Goal: Obtain resource: Download file/media

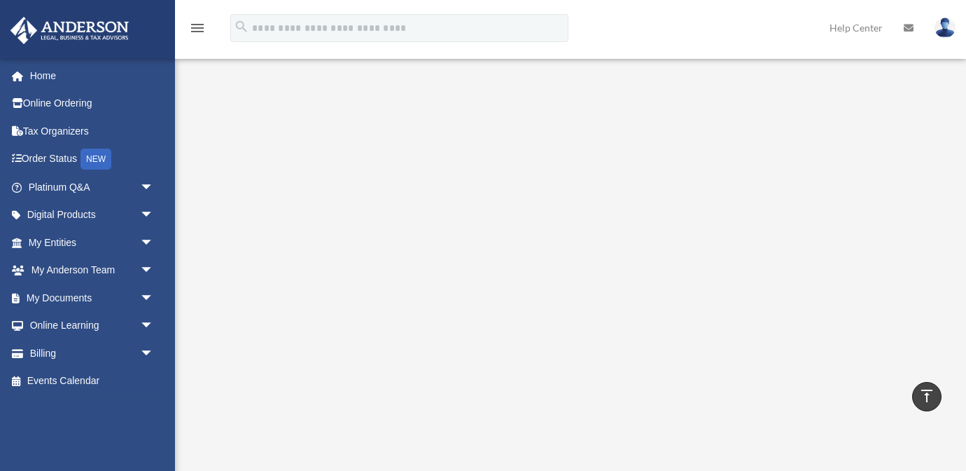
scroll to position [90, 0]
click at [53, 293] on link "My Documents arrow_drop_down" at bounding box center [92, 298] width 165 height 28
click at [148, 298] on span "arrow_drop_down" at bounding box center [154, 298] width 28 height 29
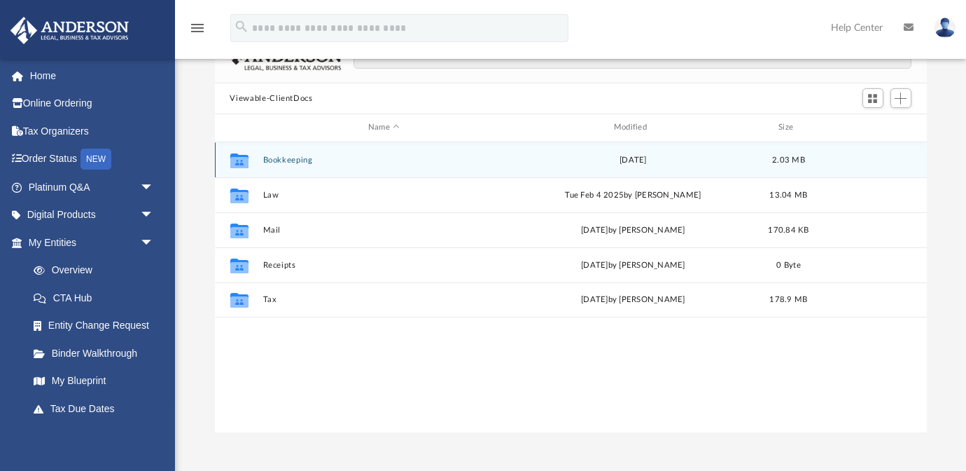
scroll to position [134, 0]
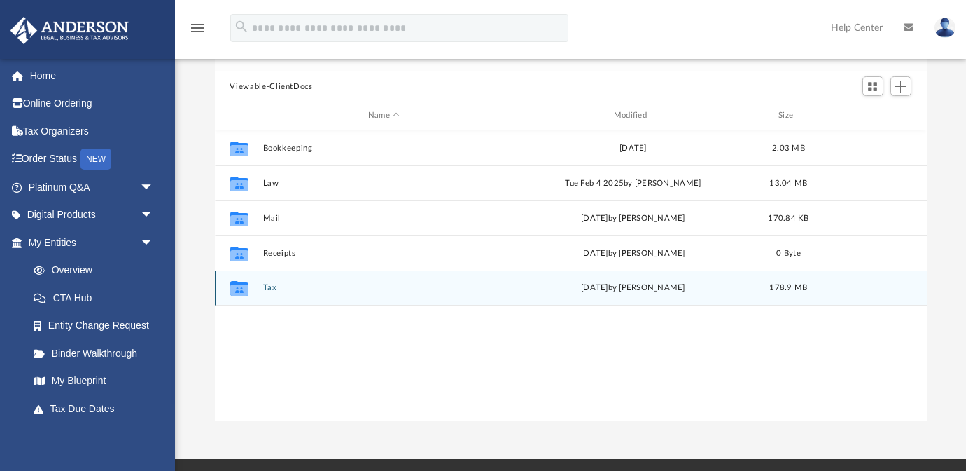
click at [282, 285] on button "Tax" at bounding box center [384, 287] width 243 height 9
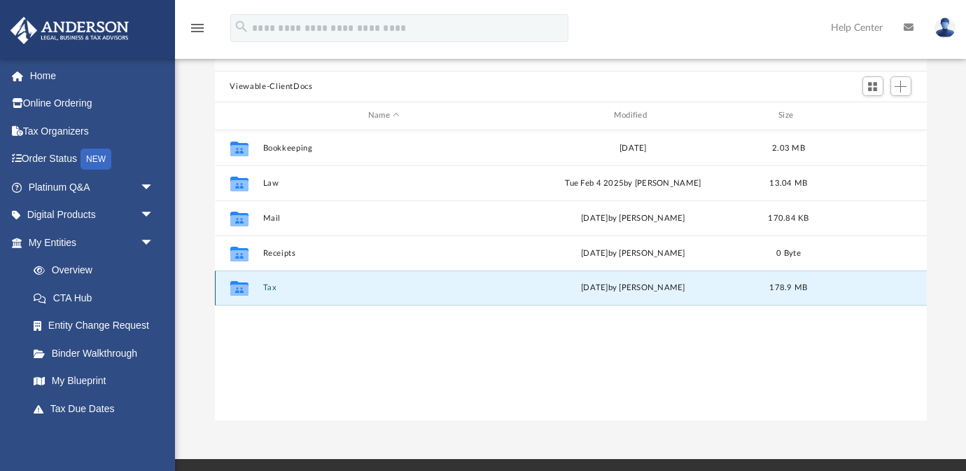
click at [282, 285] on button "Tax" at bounding box center [384, 287] width 243 height 9
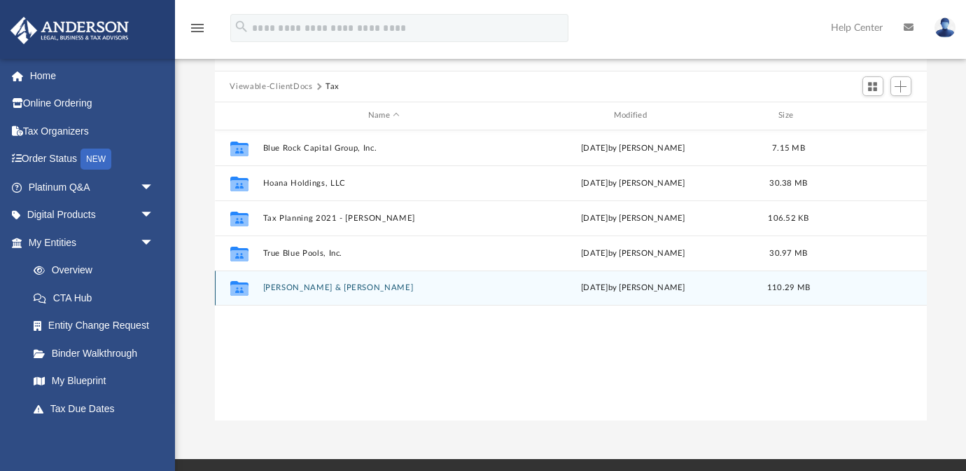
click at [403, 291] on div "Collaborated [PERSON_NAME] & [PERSON_NAME][DATE] by [PERSON_NAME] 110.29 MB" at bounding box center [571, 287] width 712 height 35
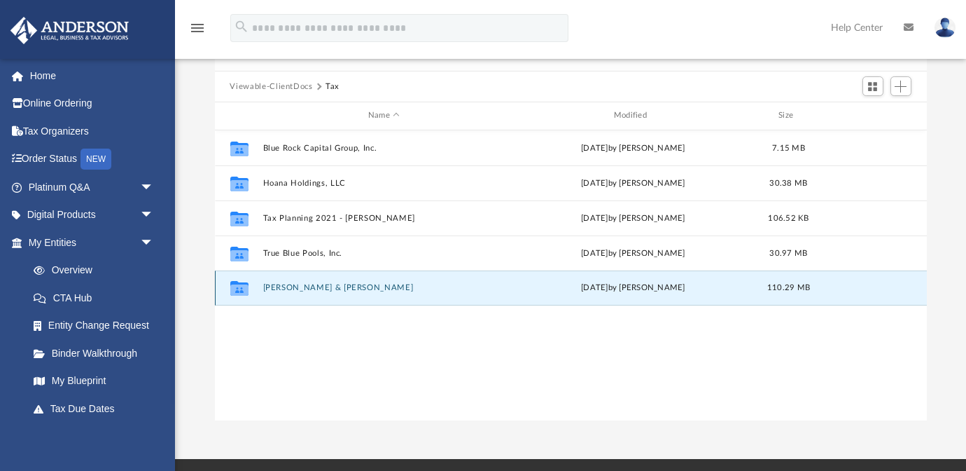
click at [403, 291] on div "Collaborated [PERSON_NAME] & [PERSON_NAME][DATE] by [PERSON_NAME] 110.29 MB" at bounding box center [571, 287] width 712 height 35
click at [411, 286] on button "[PERSON_NAME] & [PERSON_NAME]" at bounding box center [384, 287] width 243 height 9
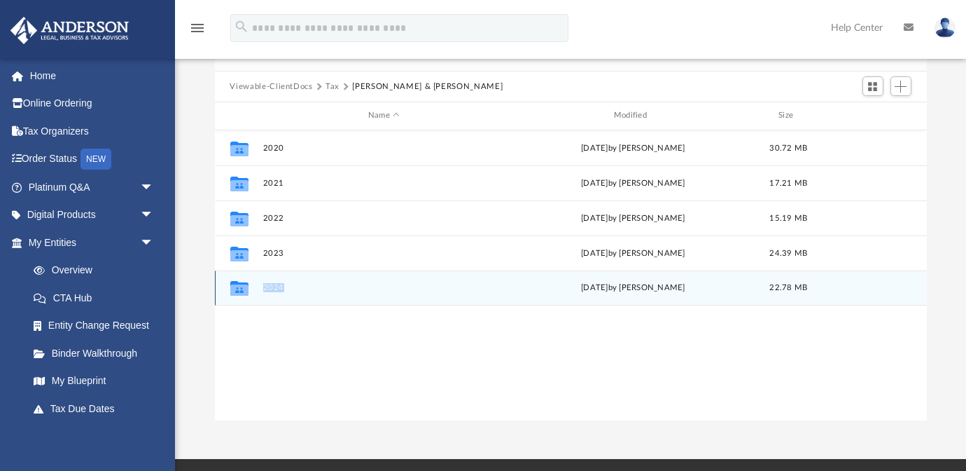
click at [411, 286] on button "2024" at bounding box center [384, 287] width 243 height 9
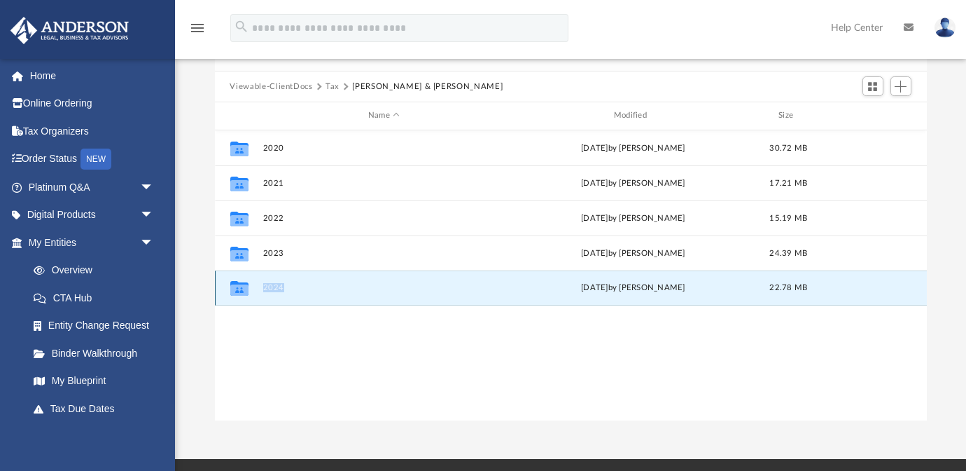
click at [411, 286] on button "2024" at bounding box center [384, 287] width 243 height 9
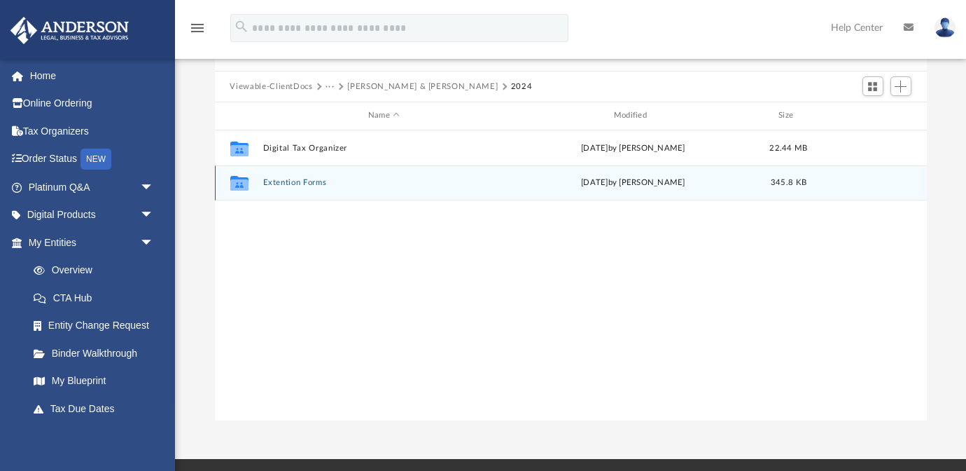
click at [394, 179] on button "Extention Forms" at bounding box center [384, 182] width 243 height 9
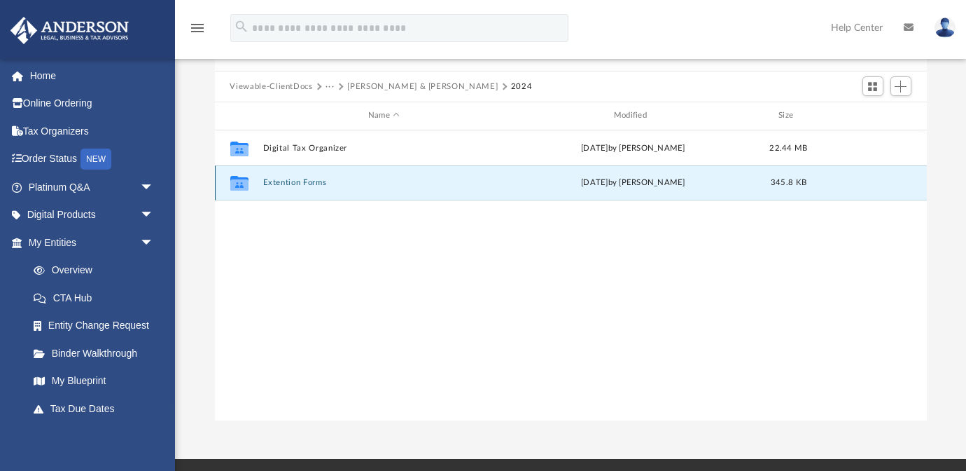
click at [394, 179] on button "Extention Forms" at bounding box center [384, 182] width 243 height 9
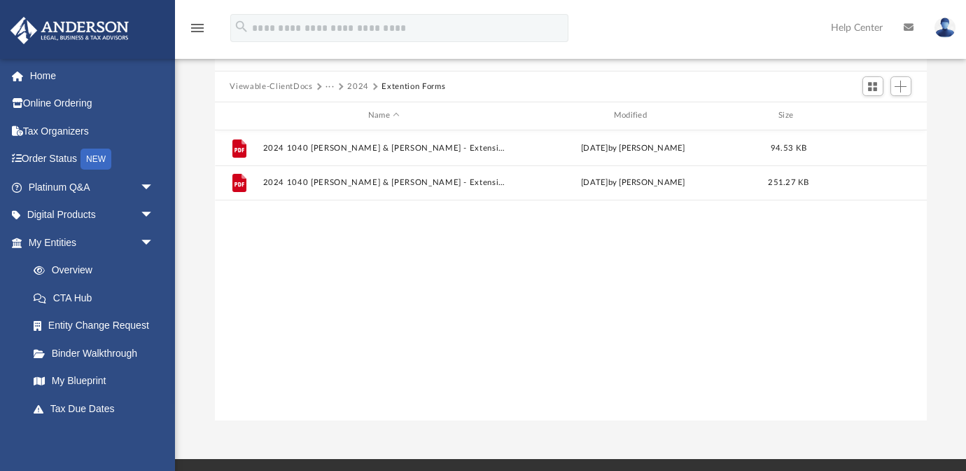
click at [360, 85] on button "2024" at bounding box center [358, 87] width 22 height 13
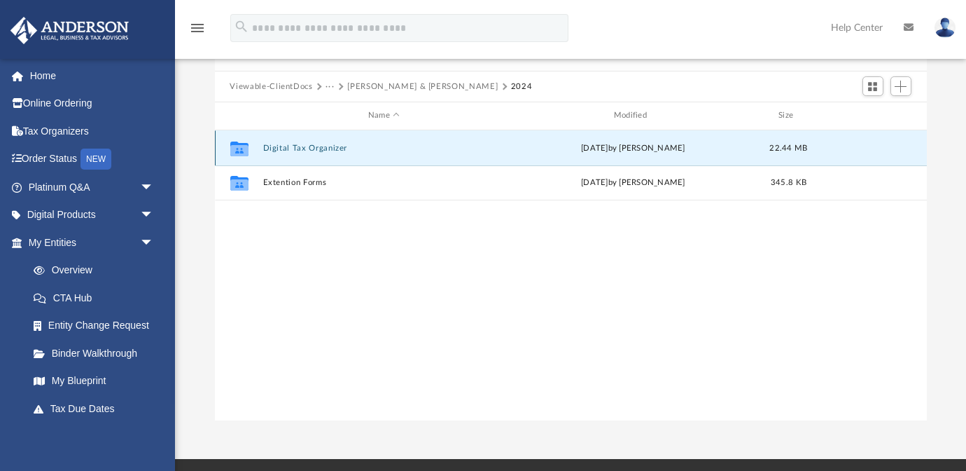
click at [304, 144] on button "Digital Tax Organizer" at bounding box center [384, 148] width 243 height 9
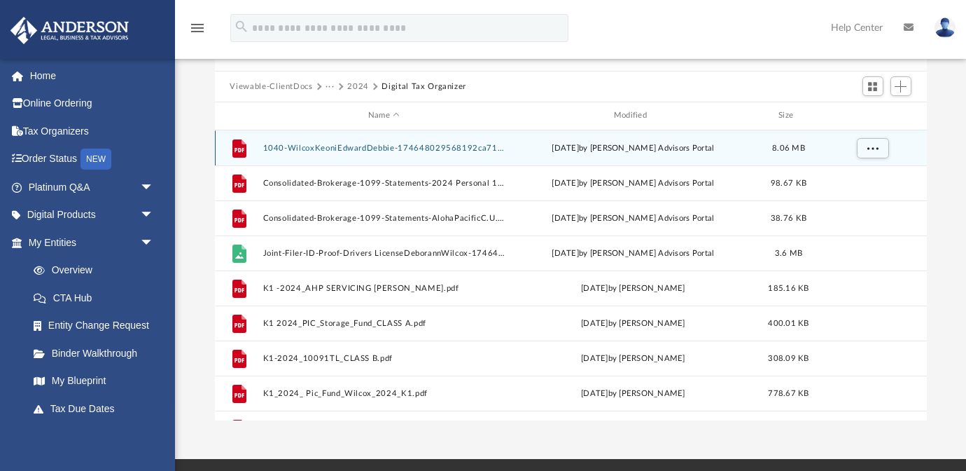
click at [349, 150] on button "1040-WilcoxKeoniEdwardDebbie-174648029568192ca714c27.pdf" at bounding box center [384, 148] width 243 height 9
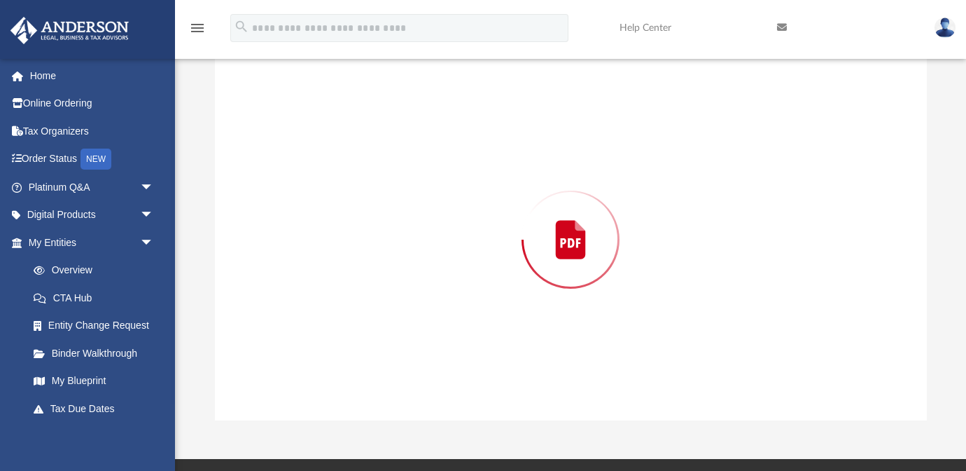
click at [349, 150] on div "Preview" at bounding box center [571, 239] width 712 height 361
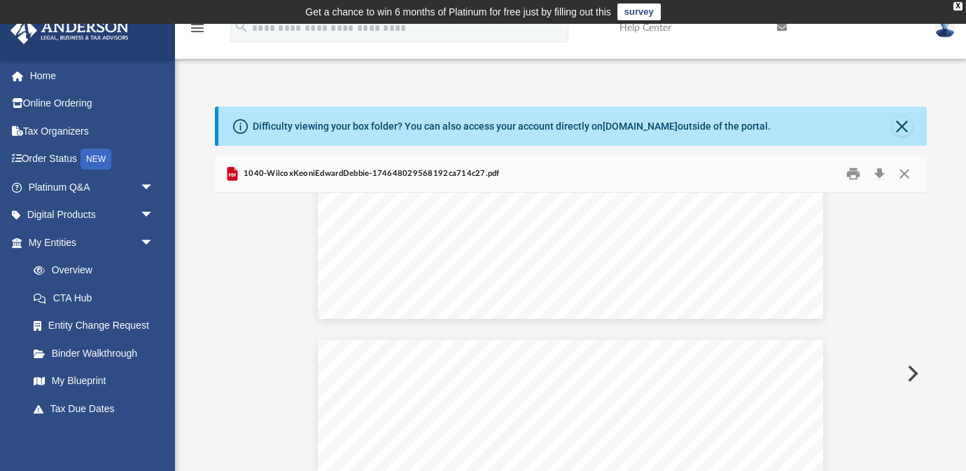
scroll to position [4271, 0]
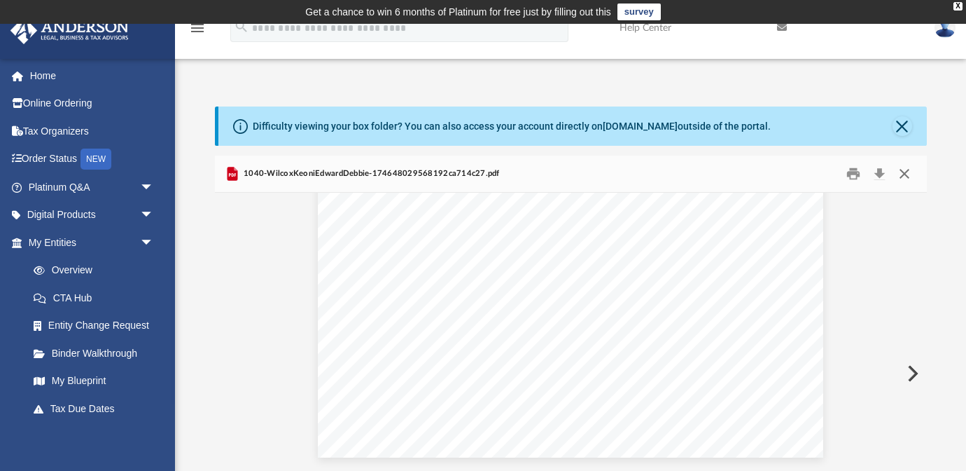
click at [905, 176] on button "Close" at bounding box center [904, 174] width 25 height 22
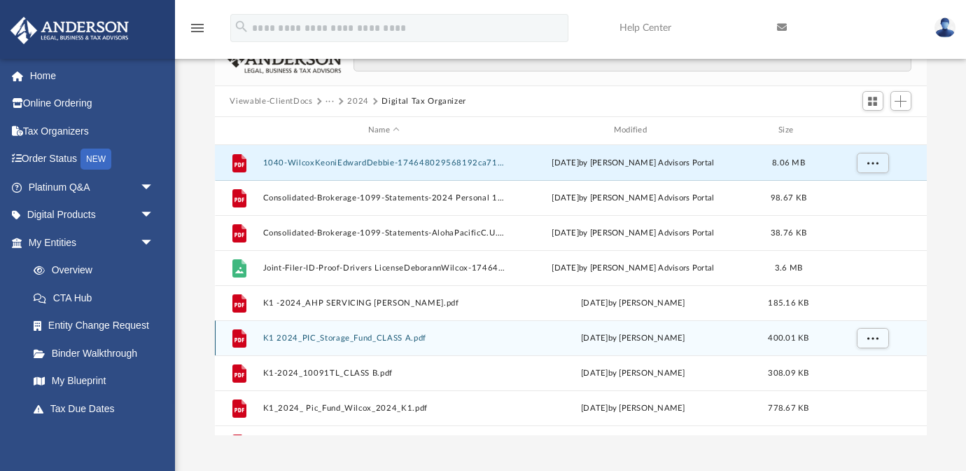
scroll to position [112, 0]
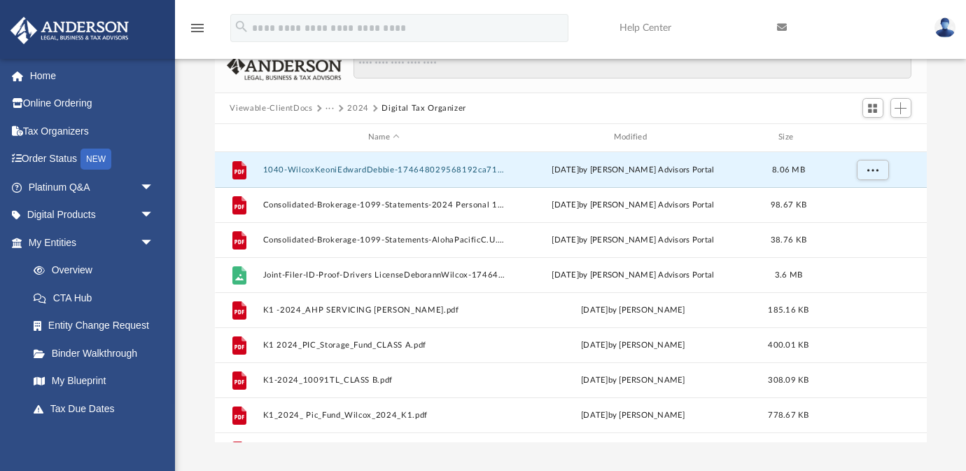
click at [359, 109] on button "2024" at bounding box center [358, 108] width 22 height 13
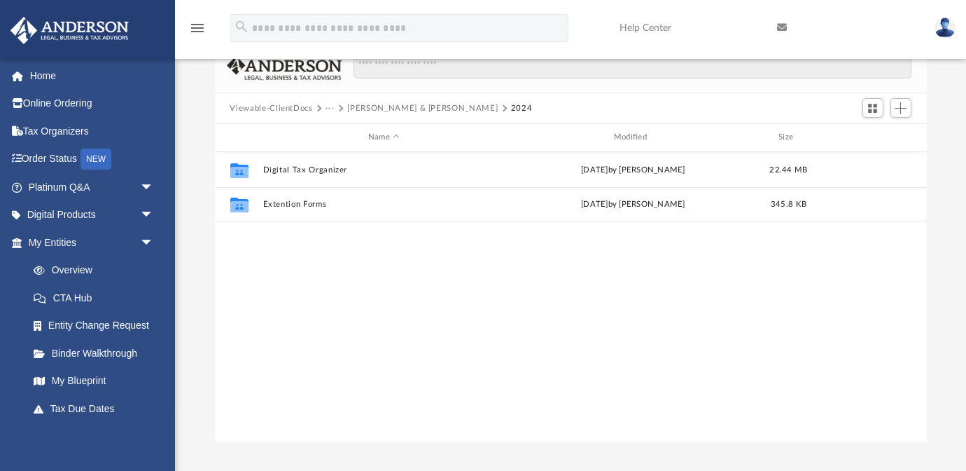
click at [386, 111] on button "[PERSON_NAME] & [PERSON_NAME]" at bounding box center [422, 108] width 151 height 13
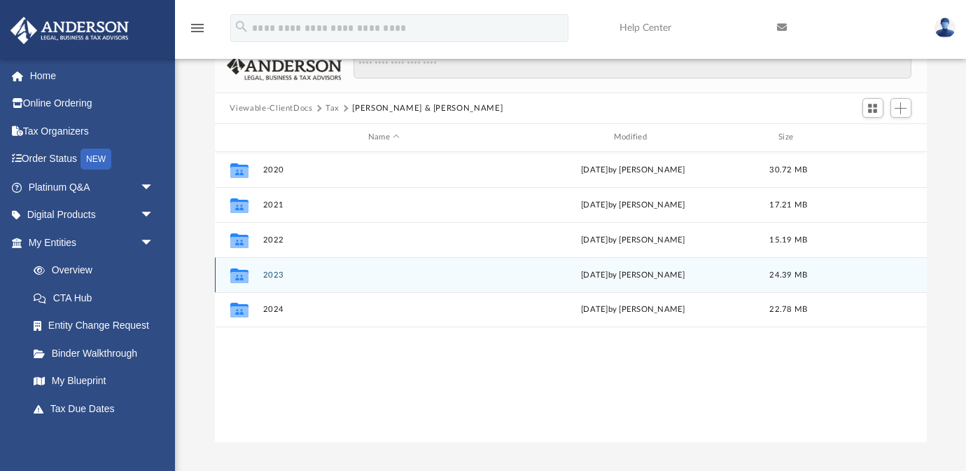
click at [283, 278] on div "Collaborated Folder 2023 [DATE] by [PERSON_NAME] 24.39 MB" at bounding box center [571, 274] width 712 height 35
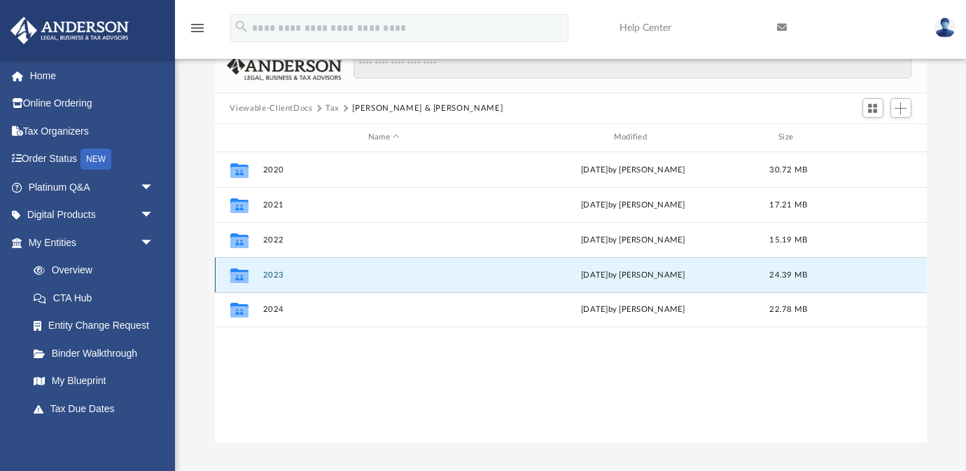
click at [293, 272] on button "2023" at bounding box center [384, 274] width 243 height 9
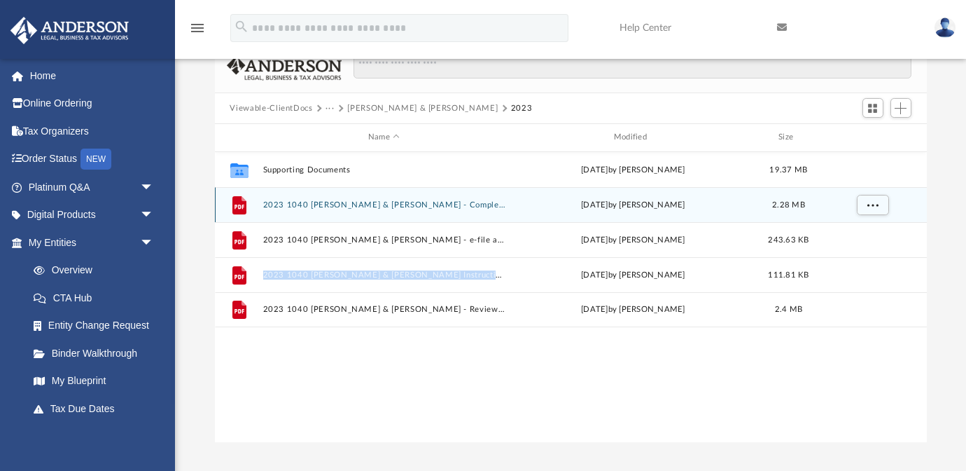
click at [411, 206] on button "2023 1040 [PERSON_NAME] & [PERSON_NAME] - Completed Copy.pdf" at bounding box center [384, 204] width 243 height 9
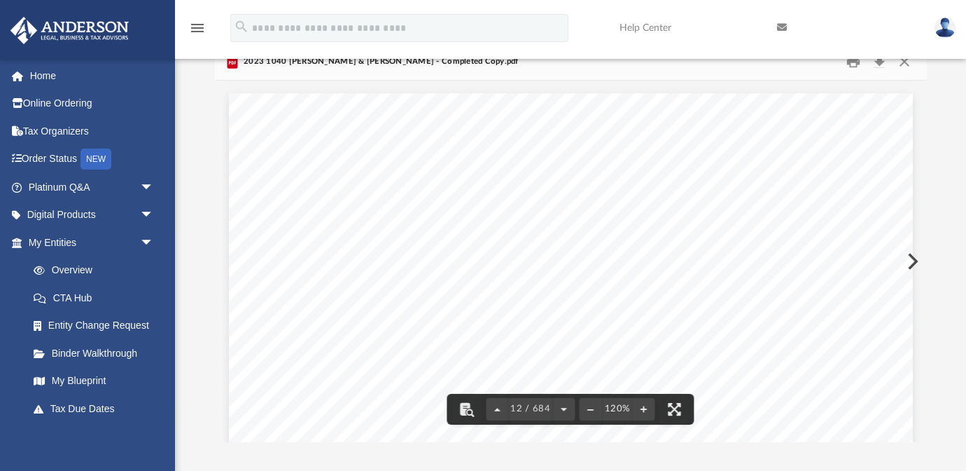
scroll to position [0, 0]
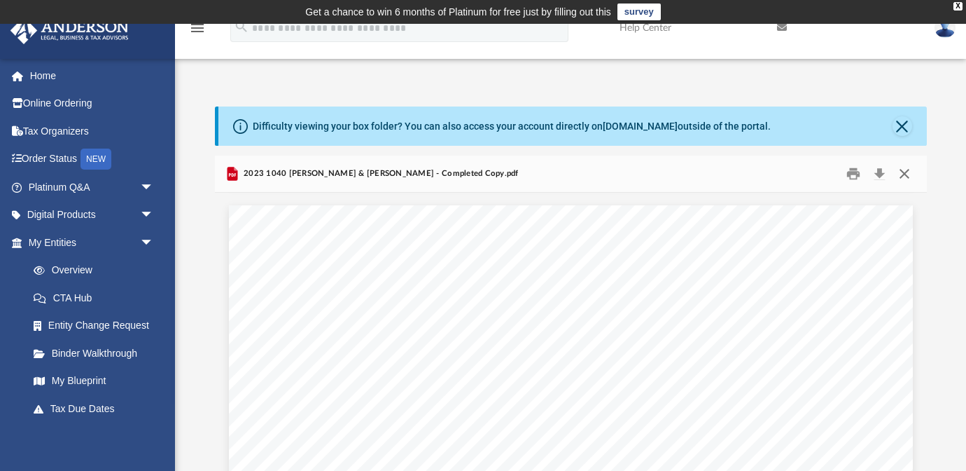
click at [906, 173] on button "Close" at bounding box center [904, 174] width 25 height 22
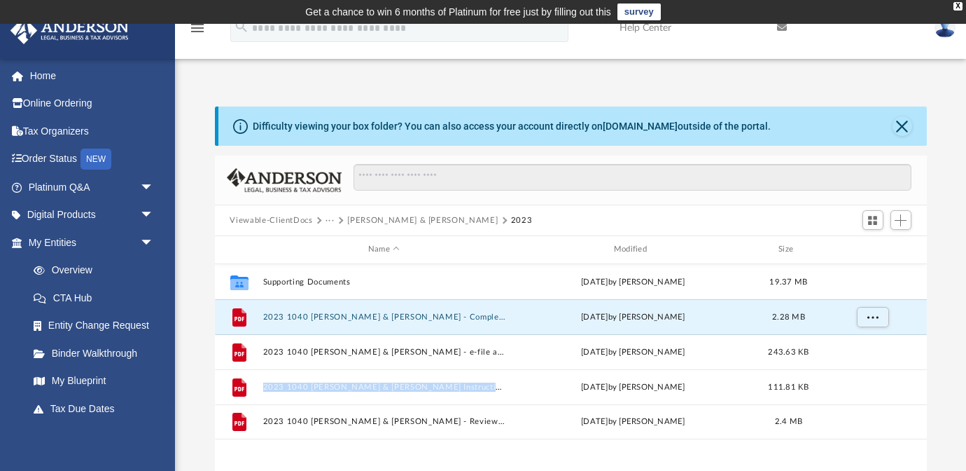
click at [446, 217] on button "[PERSON_NAME] & [PERSON_NAME]" at bounding box center [422, 220] width 151 height 13
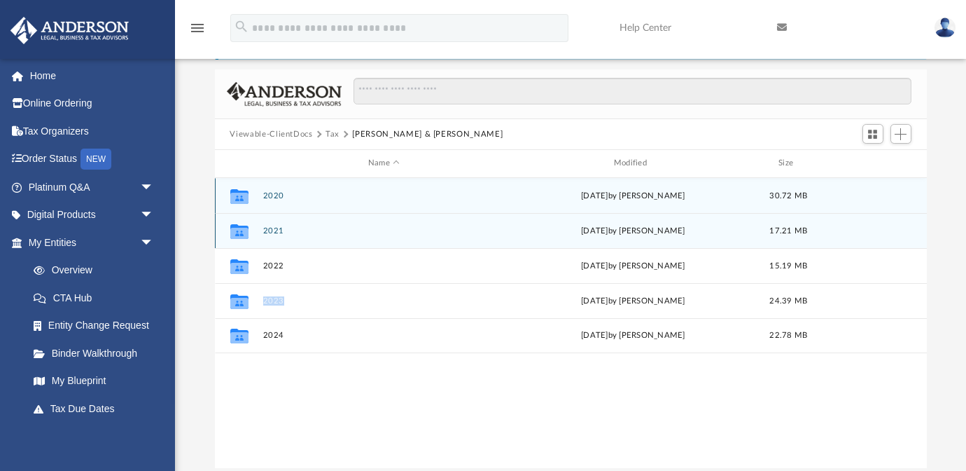
scroll to position [88, 0]
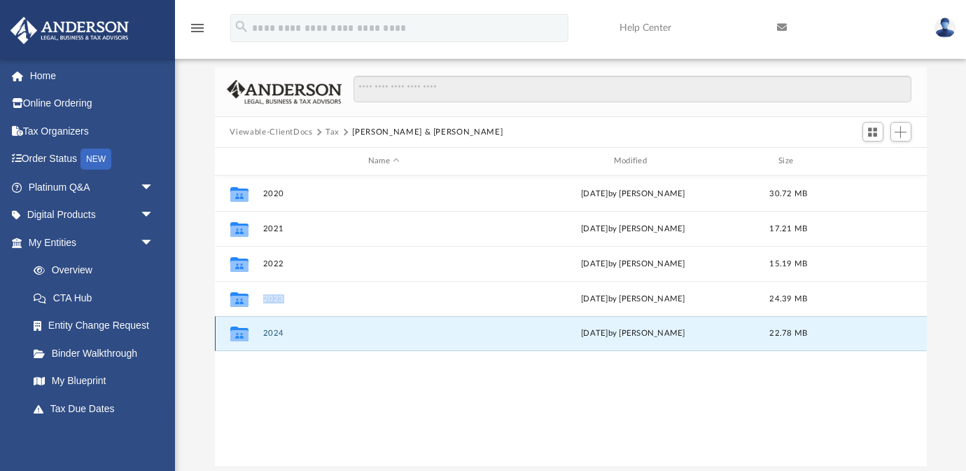
click at [334, 331] on button "2024" at bounding box center [384, 332] width 243 height 9
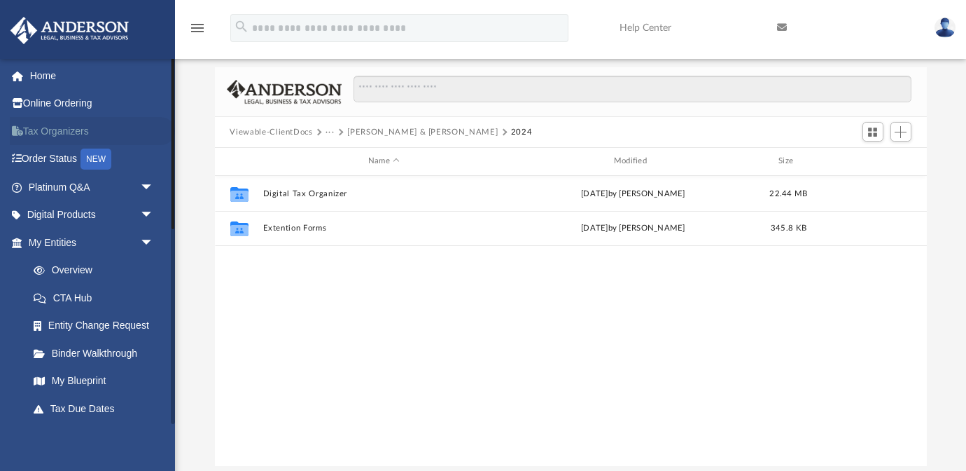
click at [77, 129] on link "Tax Organizers" at bounding box center [92, 131] width 165 height 28
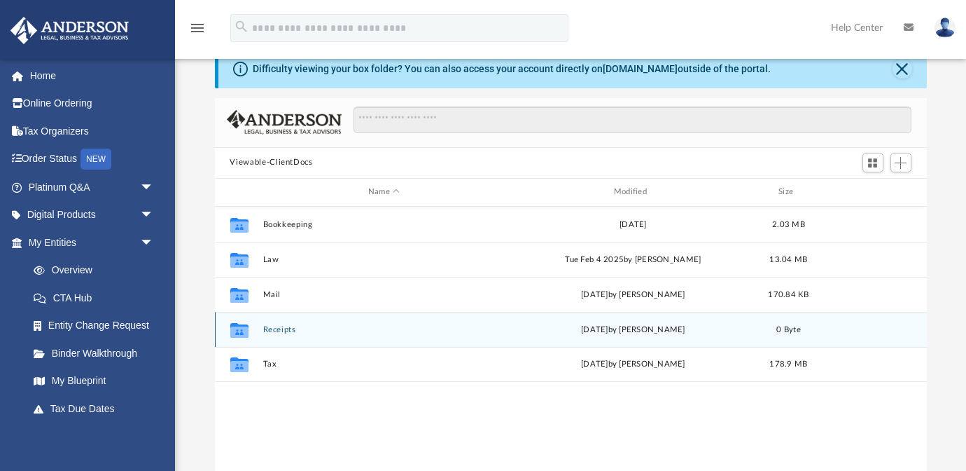
scroll to position [64, 0]
